Goal: Task Accomplishment & Management: Manage account settings

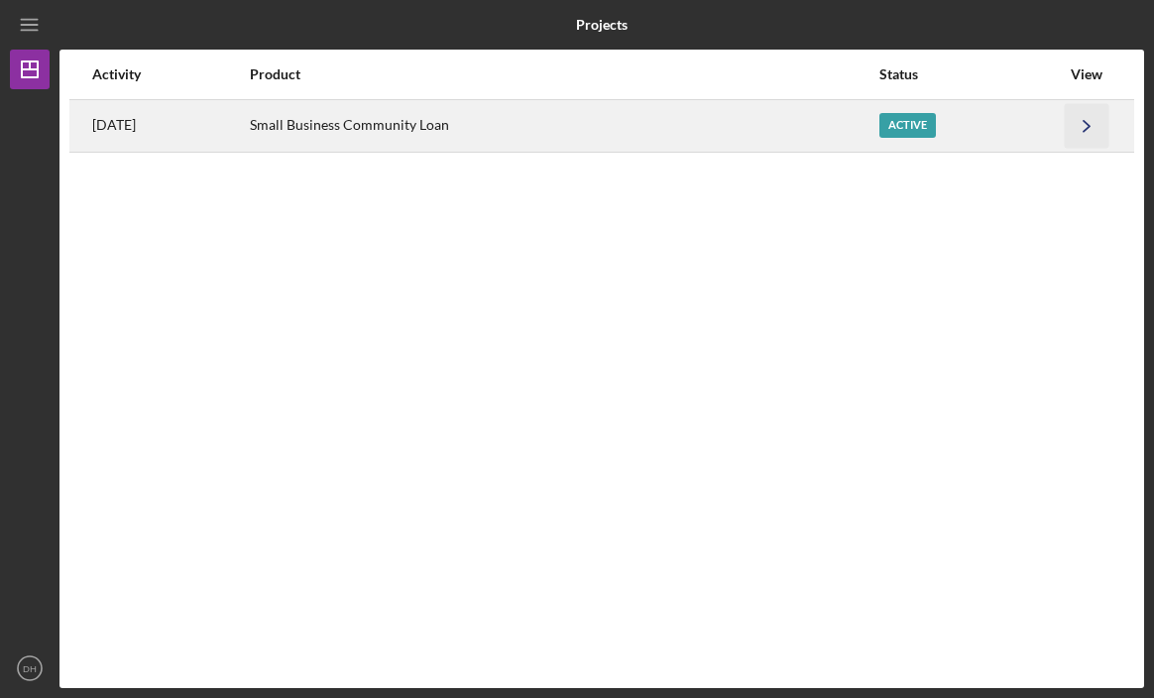
click at [1088, 122] on icon "Icon/Navigate" at bounding box center [1087, 125] width 45 height 45
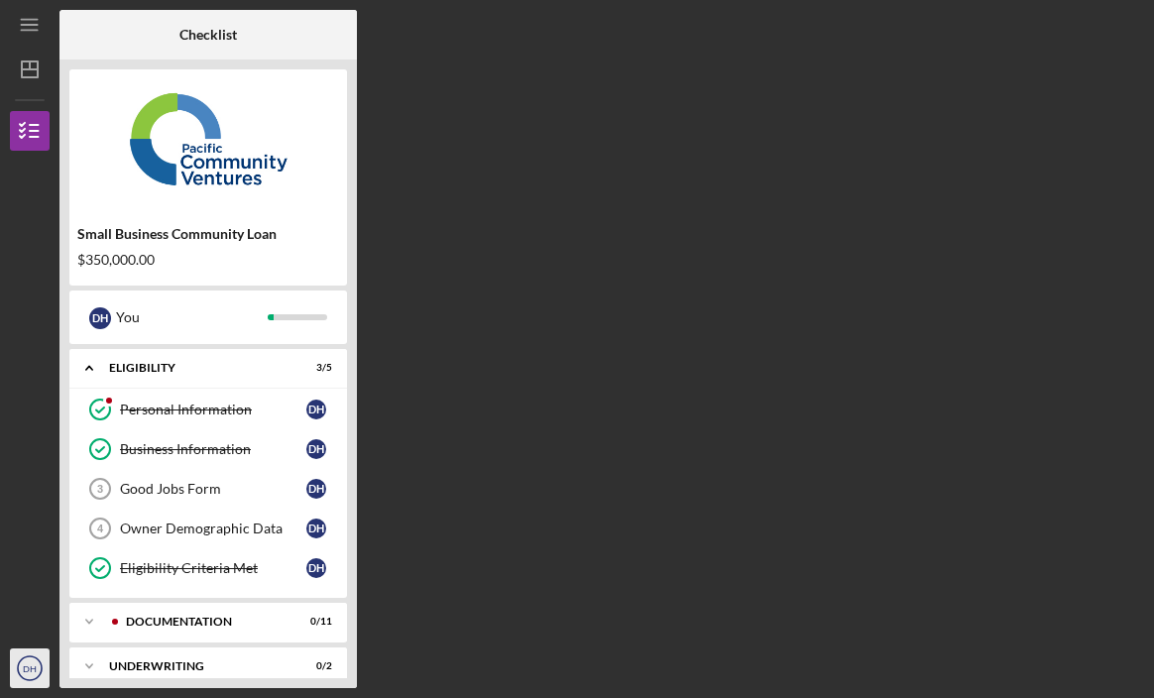
click at [24, 671] on text "DH" at bounding box center [30, 668] width 14 height 11
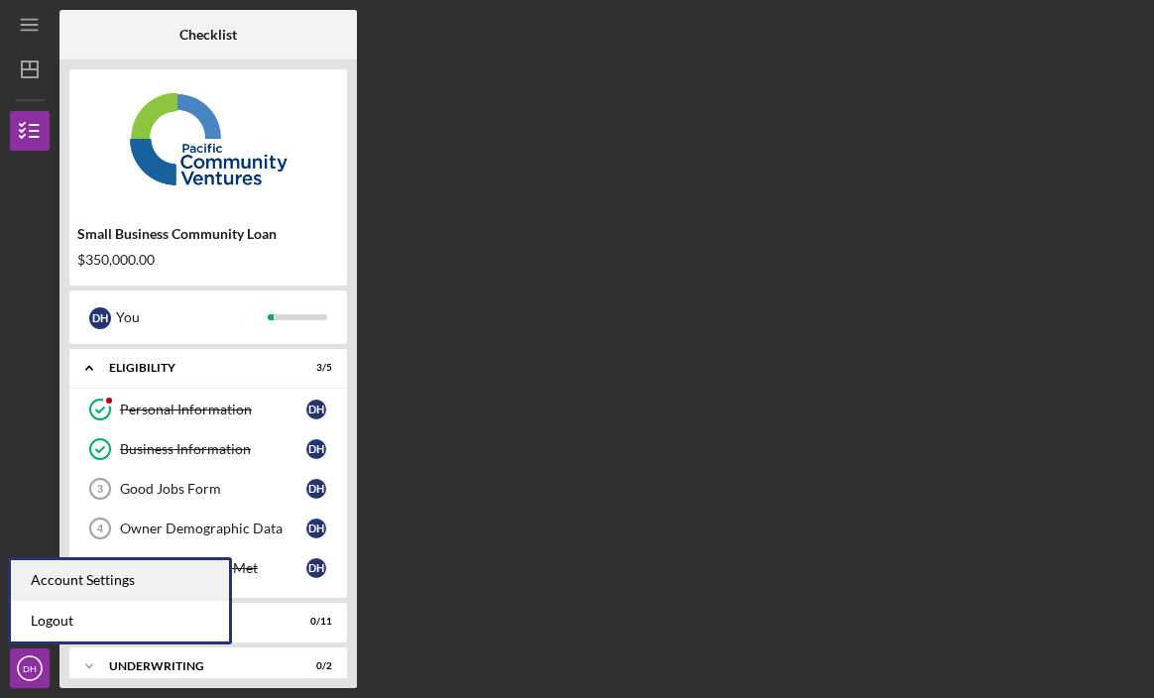
click at [137, 579] on div "Account Settings" at bounding box center [120, 580] width 218 height 41
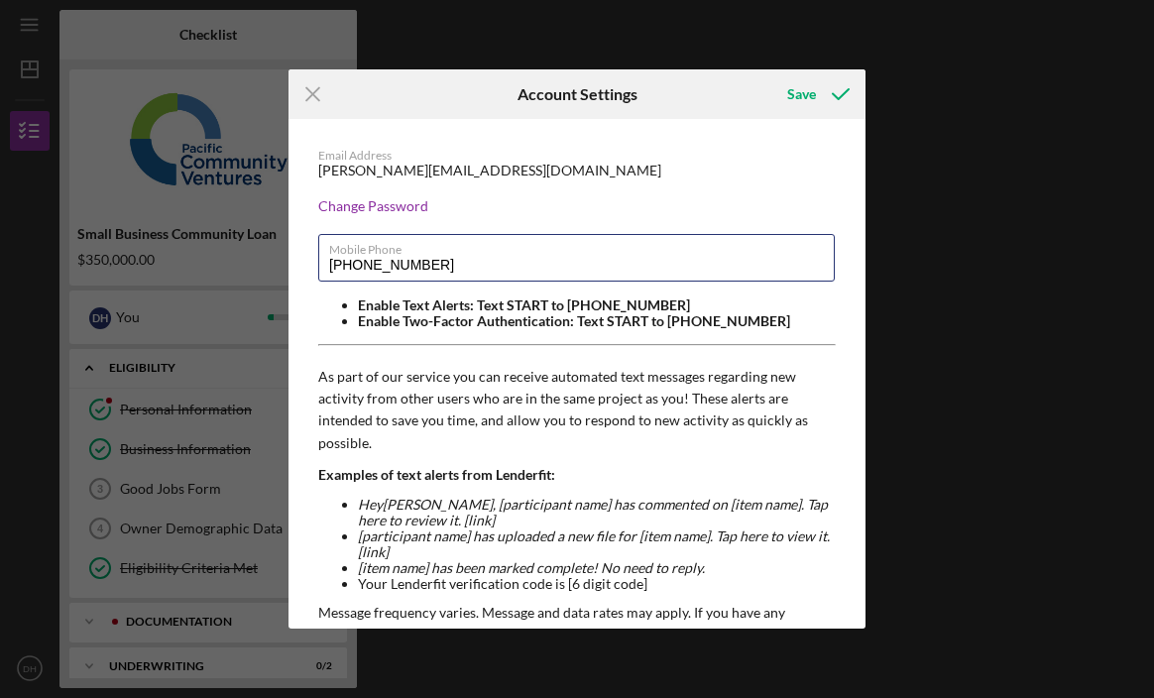
drag, startPoint x: 610, startPoint y: 268, endPoint x: 296, endPoint y: 258, distance: 313.5
click at [296, 258] on div "Email Address [PERSON_NAME][EMAIL_ADDRESS][DOMAIN_NAME] Change Password Mobile …" at bounding box center [577, 517] width 577 height 796
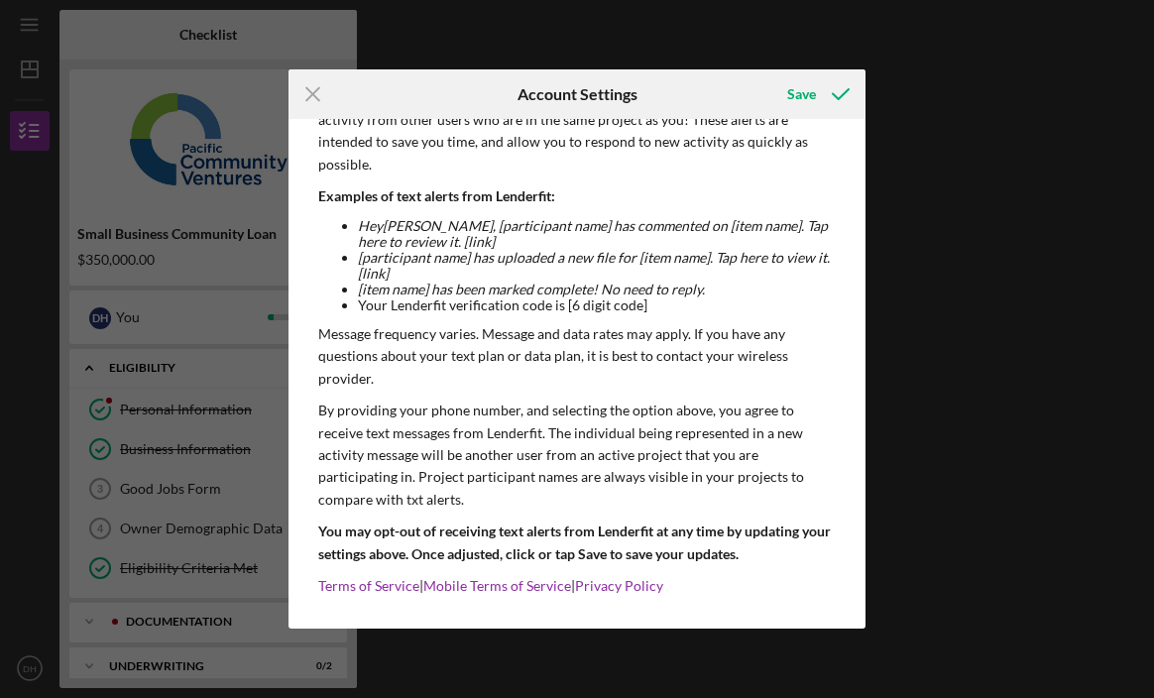
scroll to position [288, 0]
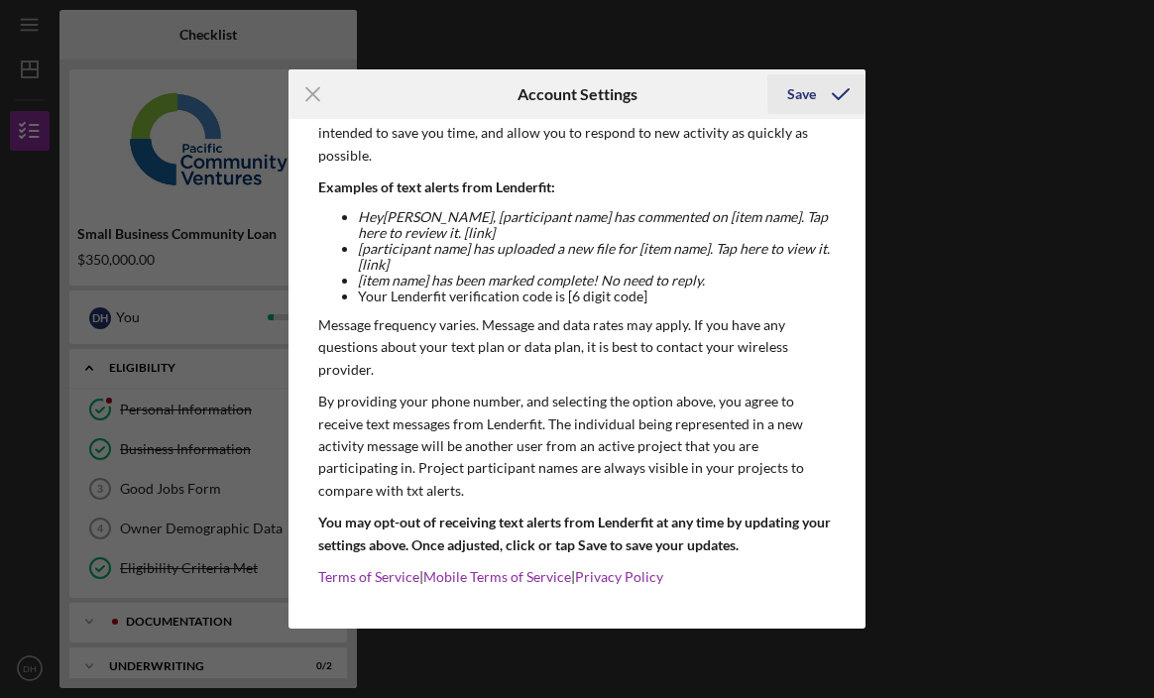
click at [811, 89] on div "Save" at bounding box center [801, 94] width 29 height 40
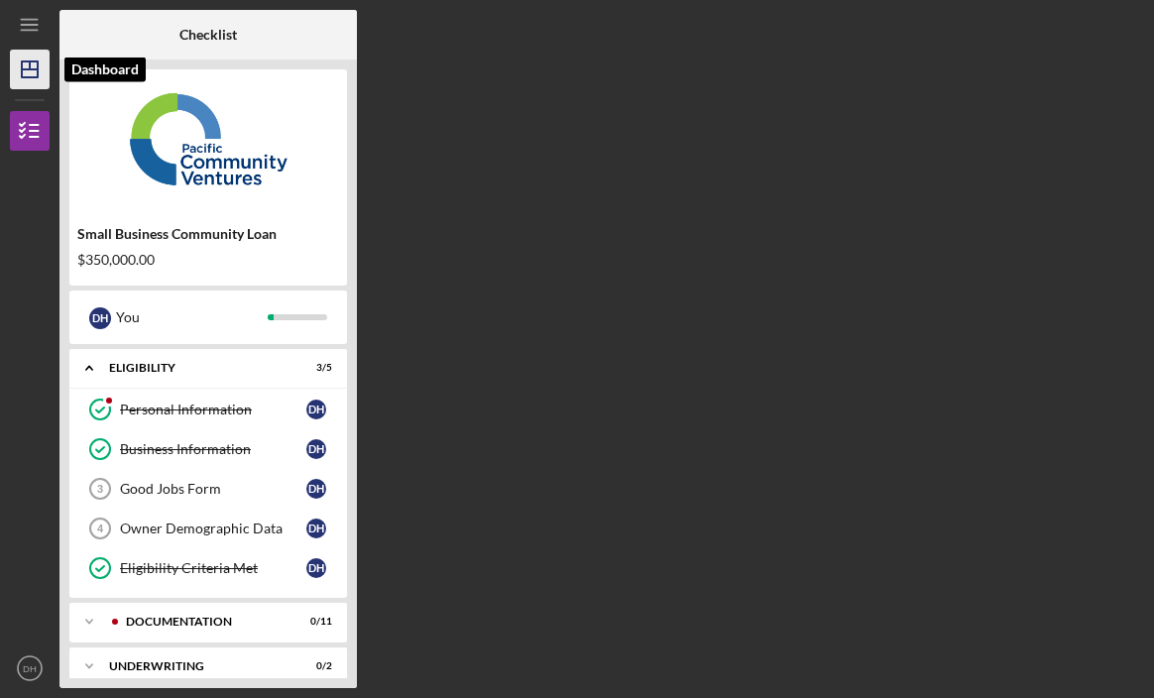
click at [36, 61] on polygon "button" at bounding box center [30, 69] width 16 height 16
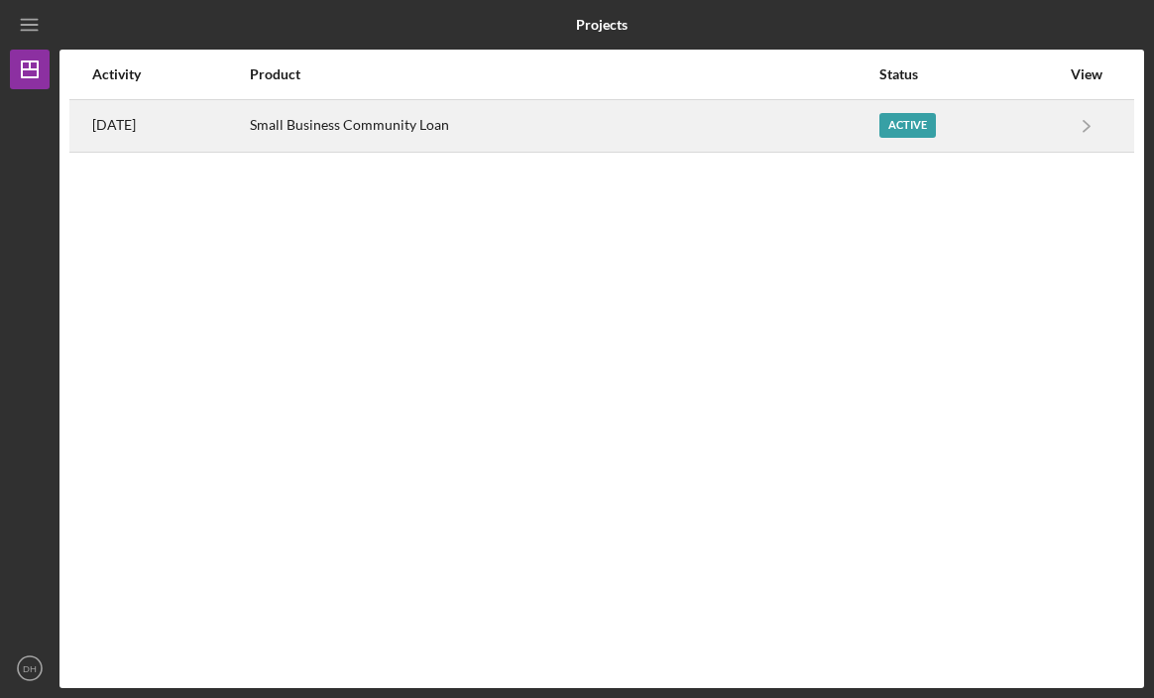
click at [909, 124] on div "Active" at bounding box center [907, 125] width 57 height 25
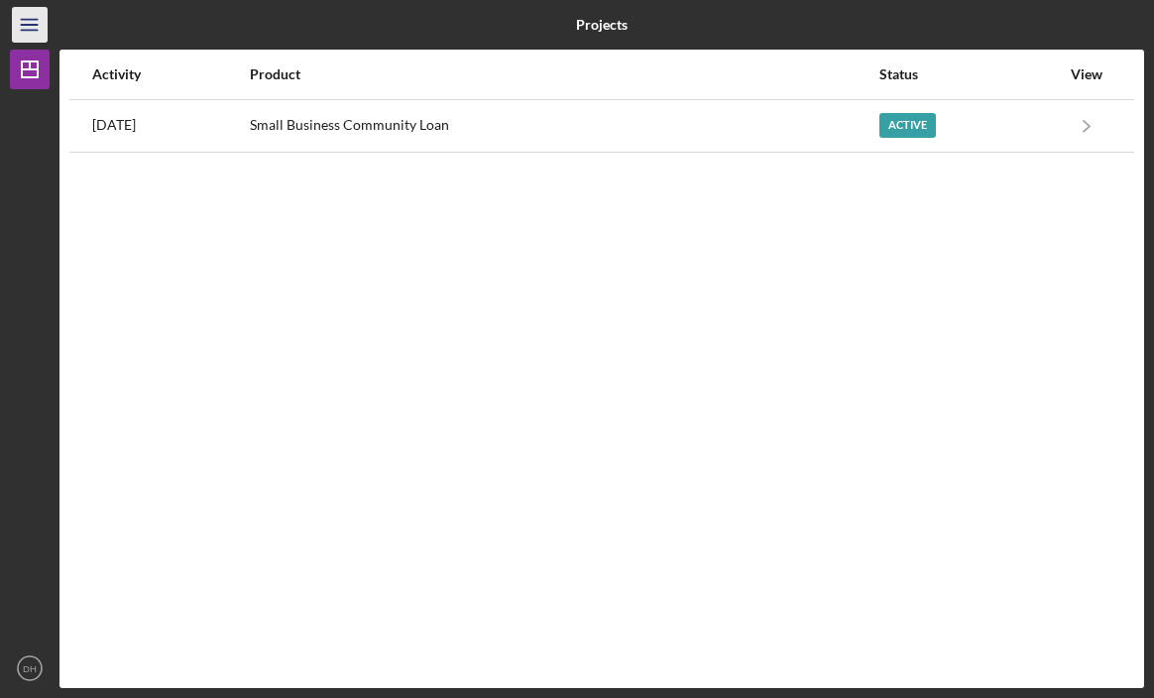
click at [35, 17] on icon "Icon/Menu" at bounding box center [30, 25] width 45 height 45
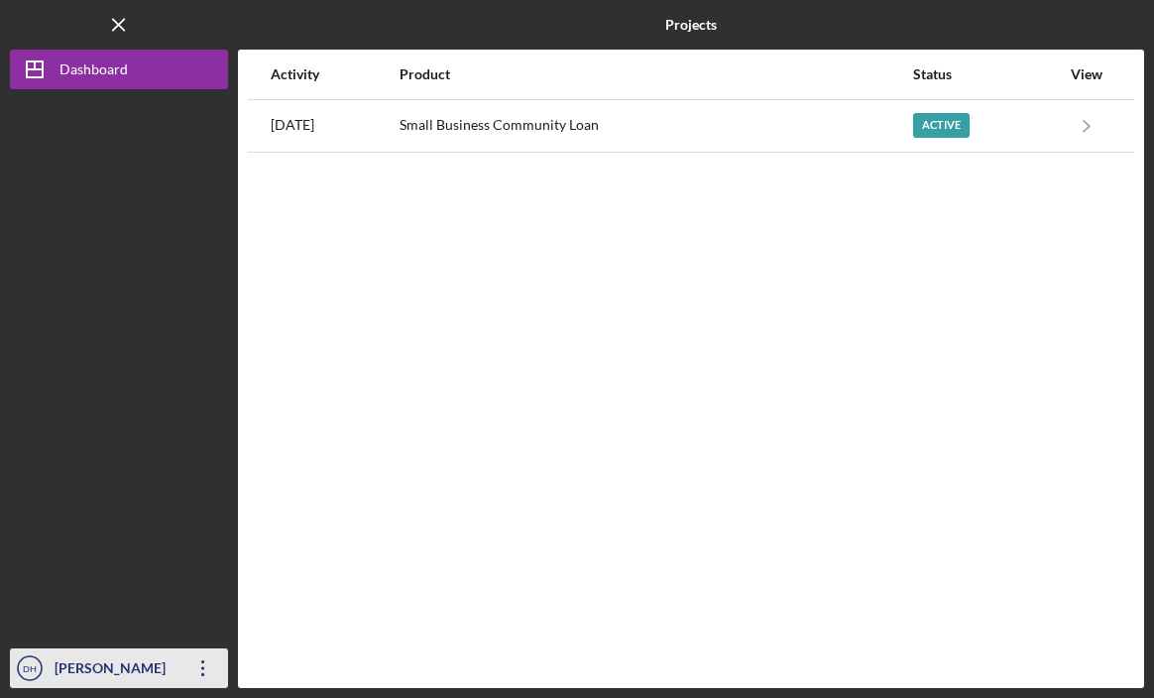
click at [204, 659] on icon "Icon/Overflow" at bounding box center [203, 669] width 50 height 50
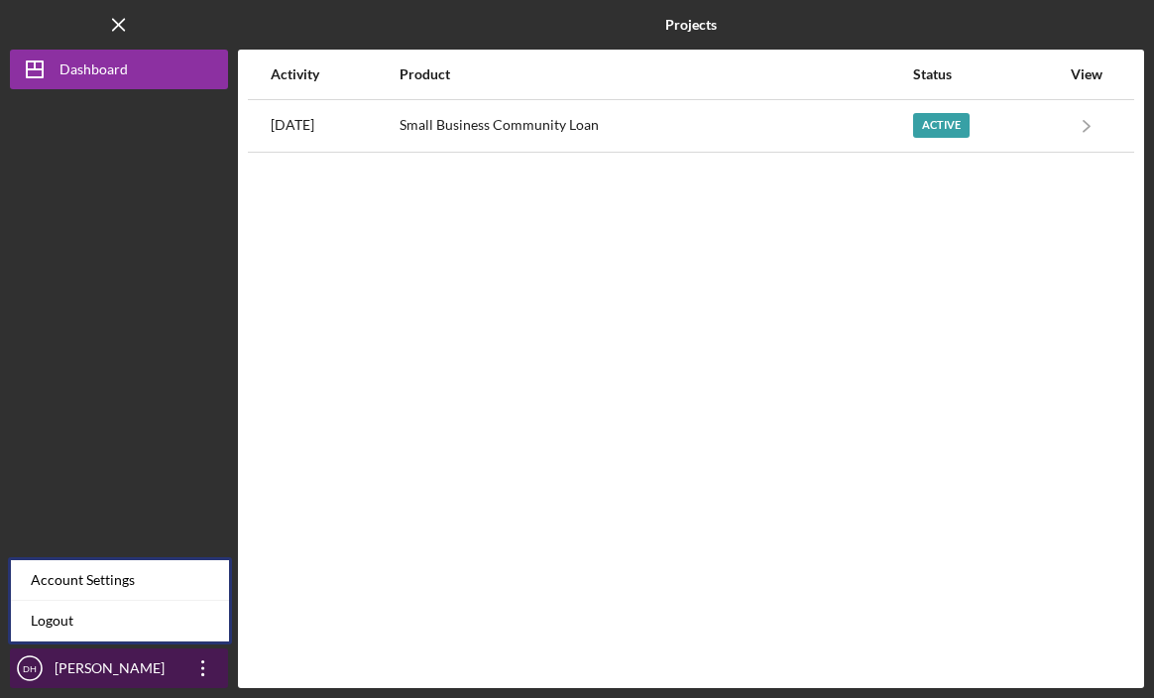
click at [205, 671] on icon "Icon/Overflow" at bounding box center [203, 669] width 50 height 50
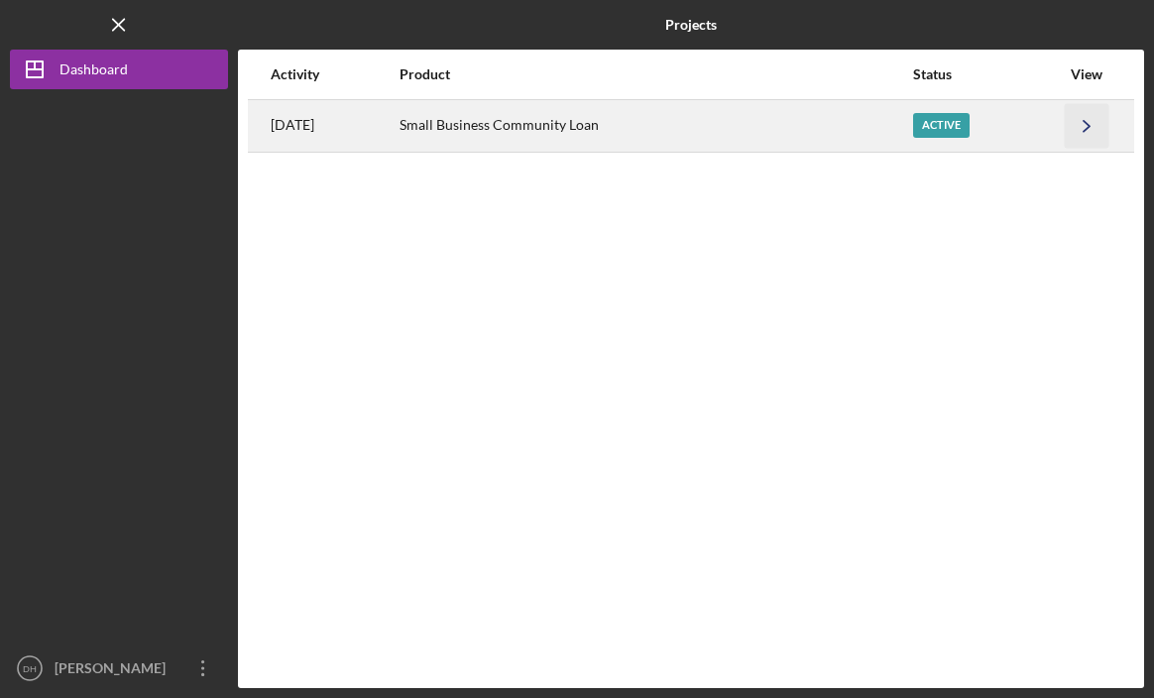
click at [1081, 125] on icon "Icon/Navigate" at bounding box center [1087, 125] width 45 height 45
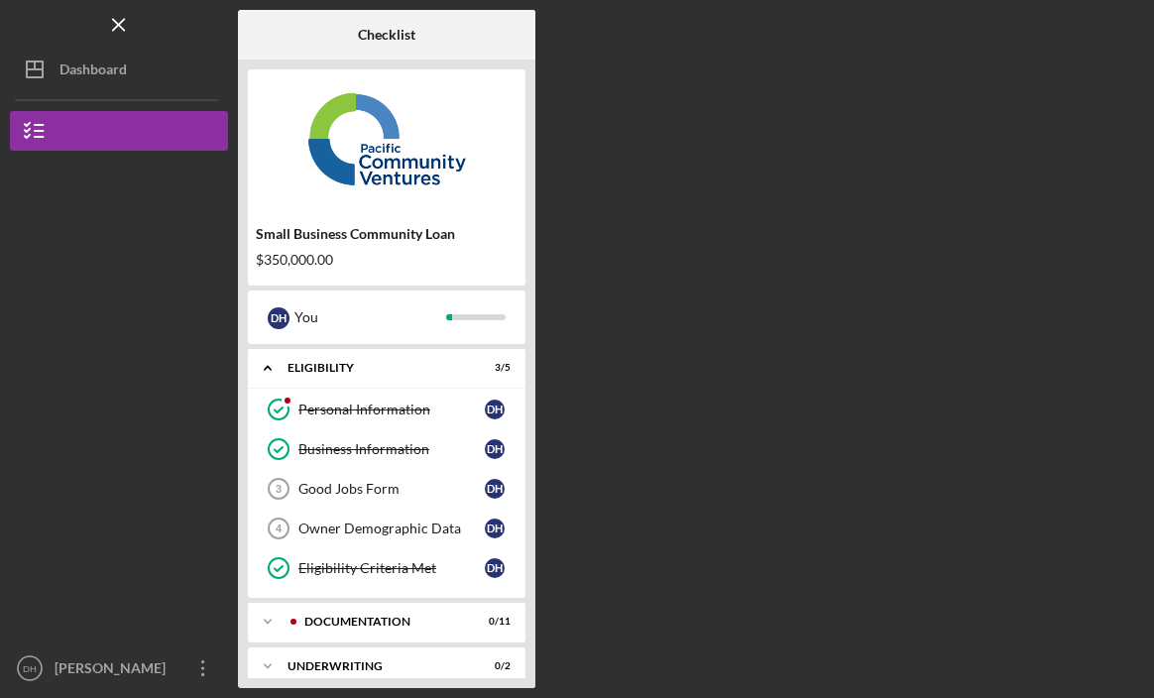
click at [784, 228] on div "Checklist Small Business Community Loan $350,000.00 D H You Icon/Expander Eligi…" at bounding box center [691, 349] width 906 height 678
